Goal: Task Accomplishment & Management: Manage account settings

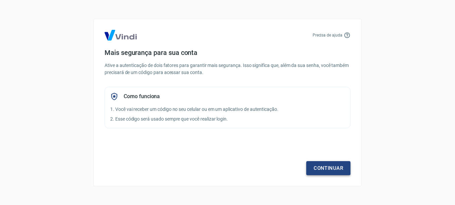
click at [333, 165] on link "Continuar" at bounding box center [328, 168] width 44 height 14
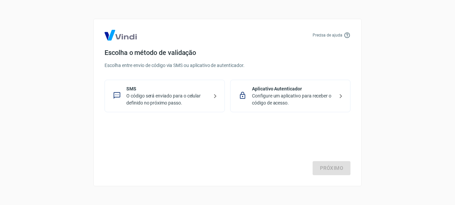
click at [193, 96] on p "O código será enviado para o celular definido no próximo passo." at bounding box center [167, 99] width 82 height 14
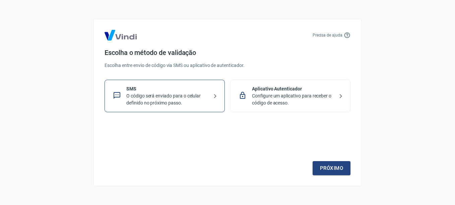
click at [315, 100] on p "Configure um aplicativo para receber o código de acesso." at bounding box center [293, 99] width 82 height 14
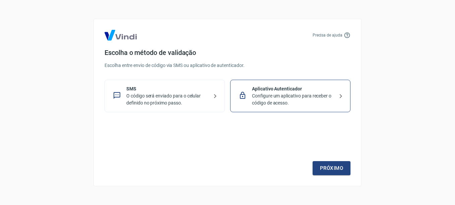
click at [171, 81] on div "SMS O código será enviado para o celular definido no próximo passo." at bounding box center [165, 96] width 120 height 32
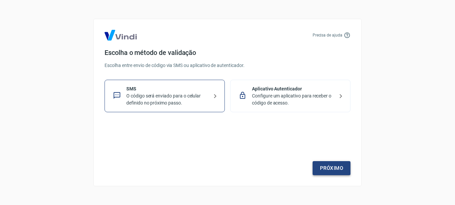
click at [334, 165] on link "Próximo" at bounding box center [332, 168] width 38 height 14
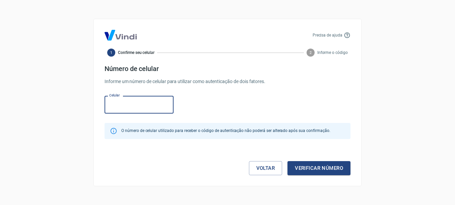
click at [138, 106] on input "Celular" at bounding box center [139, 105] width 69 height 18
type input "[PHONE_NUMBER]"
click at [318, 166] on button "Verificar número" at bounding box center [318, 168] width 63 height 14
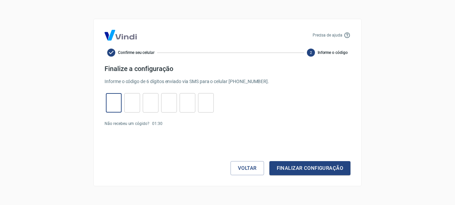
click at [114, 107] on input "tel" at bounding box center [114, 103] width 16 height 14
type input "6"
type input "2"
type input "3"
type input "5"
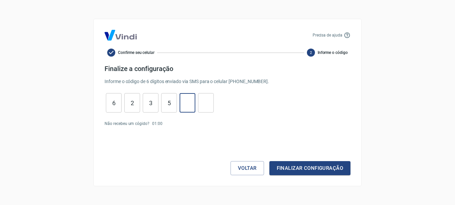
type input "2"
type input "7"
click at [330, 171] on button "Finalizar configuração" at bounding box center [309, 168] width 81 height 14
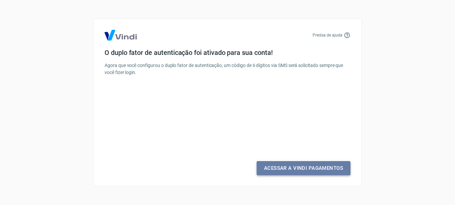
click at [315, 169] on link "Acessar a Vindi Pagamentos" at bounding box center [304, 168] width 94 height 14
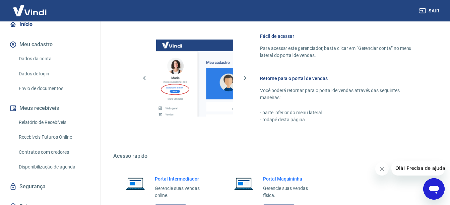
scroll to position [433, 0]
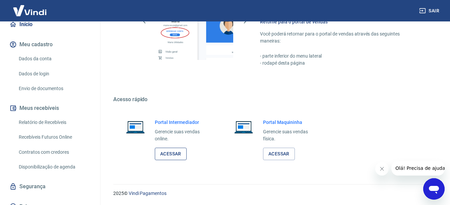
click at [181, 158] on link "Acessar" at bounding box center [171, 154] width 32 height 12
